Goal: Entertainment & Leisure: Consume media (video, audio)

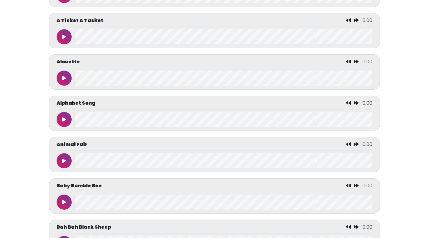
scroll to position [301, 0]
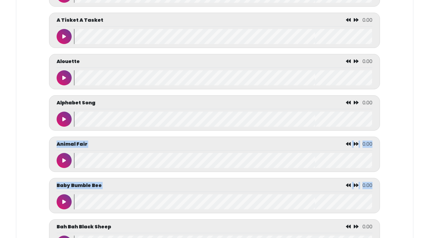
drag, startPoint x: 112, startPoint y: 131, endPoint x: 381, endPoint y: 202, distance: 277.9
click at [375, 195] on div "Baby Bumble Bee 0.00" at bounding box center [214, 195] width 331 height 35
drag, startPoint x: 384, startPoint y: 172, endPoint x: 398, endPoint y: 163, distance: 16.6
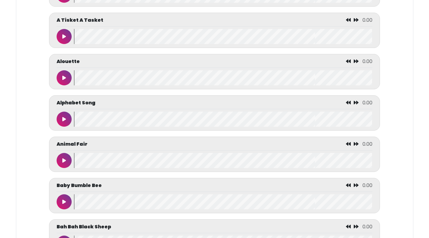
drag, startPoint x: 398, startPoint y: 163, endPoint x: 393, endPoint y: 170, distance: 9.0
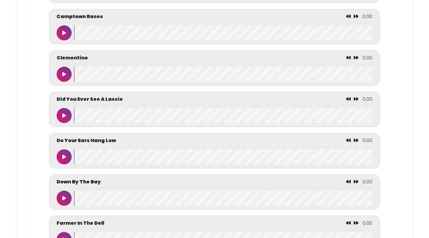
scroll to position [844, 0]
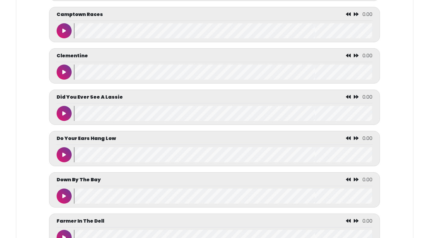
click at [66, 116] on button at bounding box center [64, 113] width 15 height 15
click at [66, 117] on button at bounding box center [64, 113] width 15 height 15
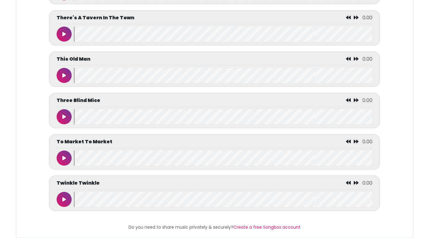
scroll to position [2806, 0]
drag, startPoint x: 91, startPoint y: 97, endPoint x: 180, endPoint y: 220, distance: 151.1
drag, startPoint x: 170, startPoint y: 213, endPoint x: 166, endPoint y: 216, distance: 4.9
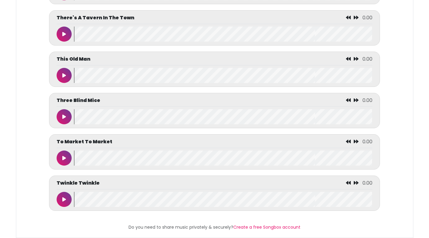
drag, startPoint x: 126, startPoint y: 214, endPoint x: 86, endPoint y: 215, distance: 40.4
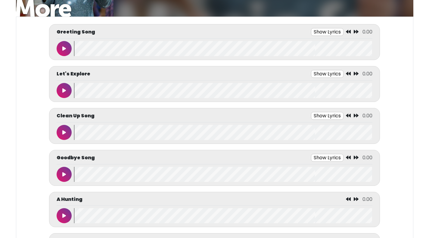
scroll to position [0, 0]
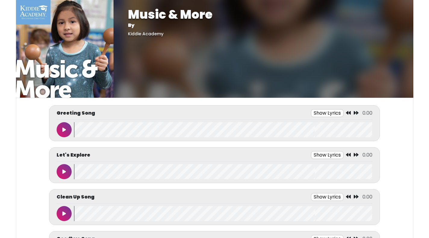
drag, startPoint x: 89, startPoint y: 215, endPoint x: 140, endPoint y: -24, distance: 244.5
